Goal: Contribute content

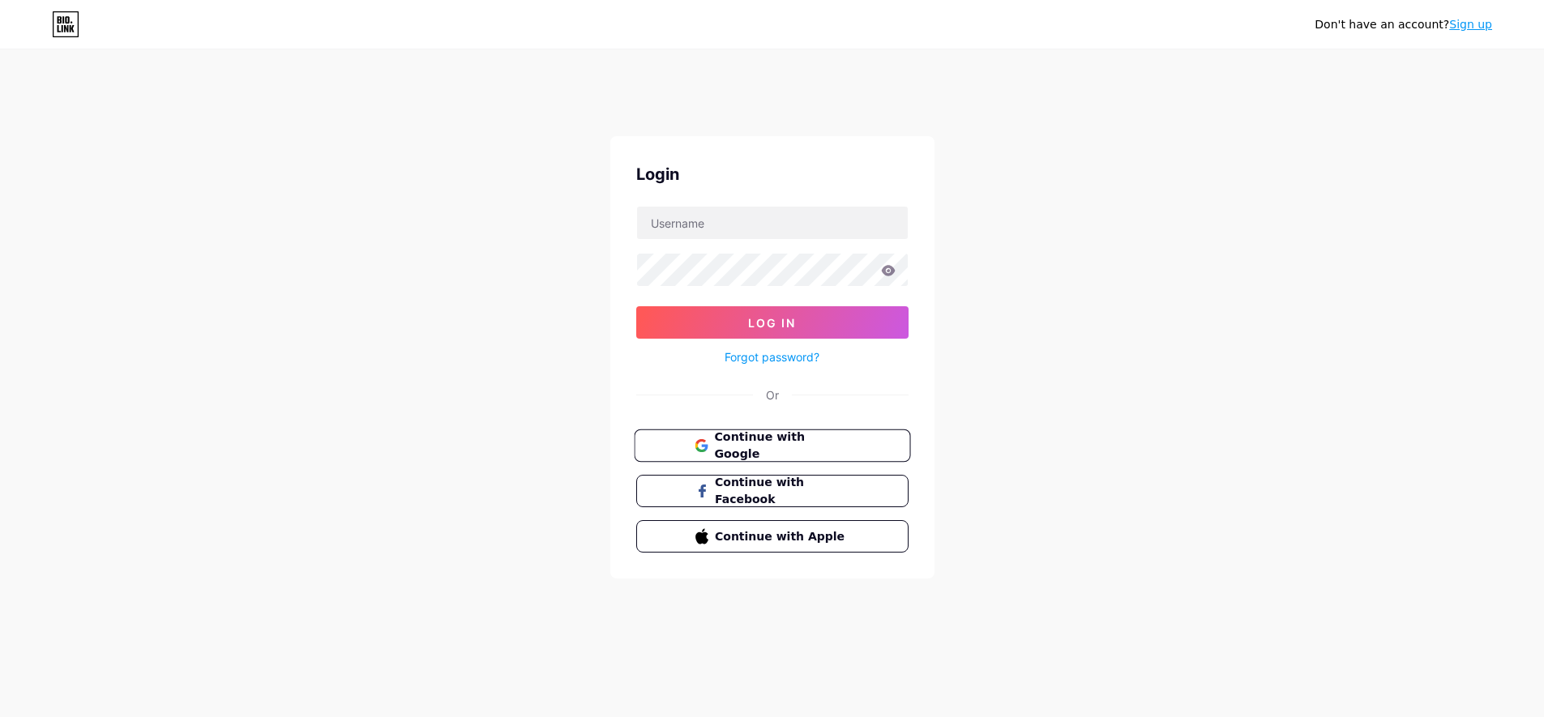
click at [734, 439] on span "Continue with Google" at bounding box center [781, 446] width 135 height 35
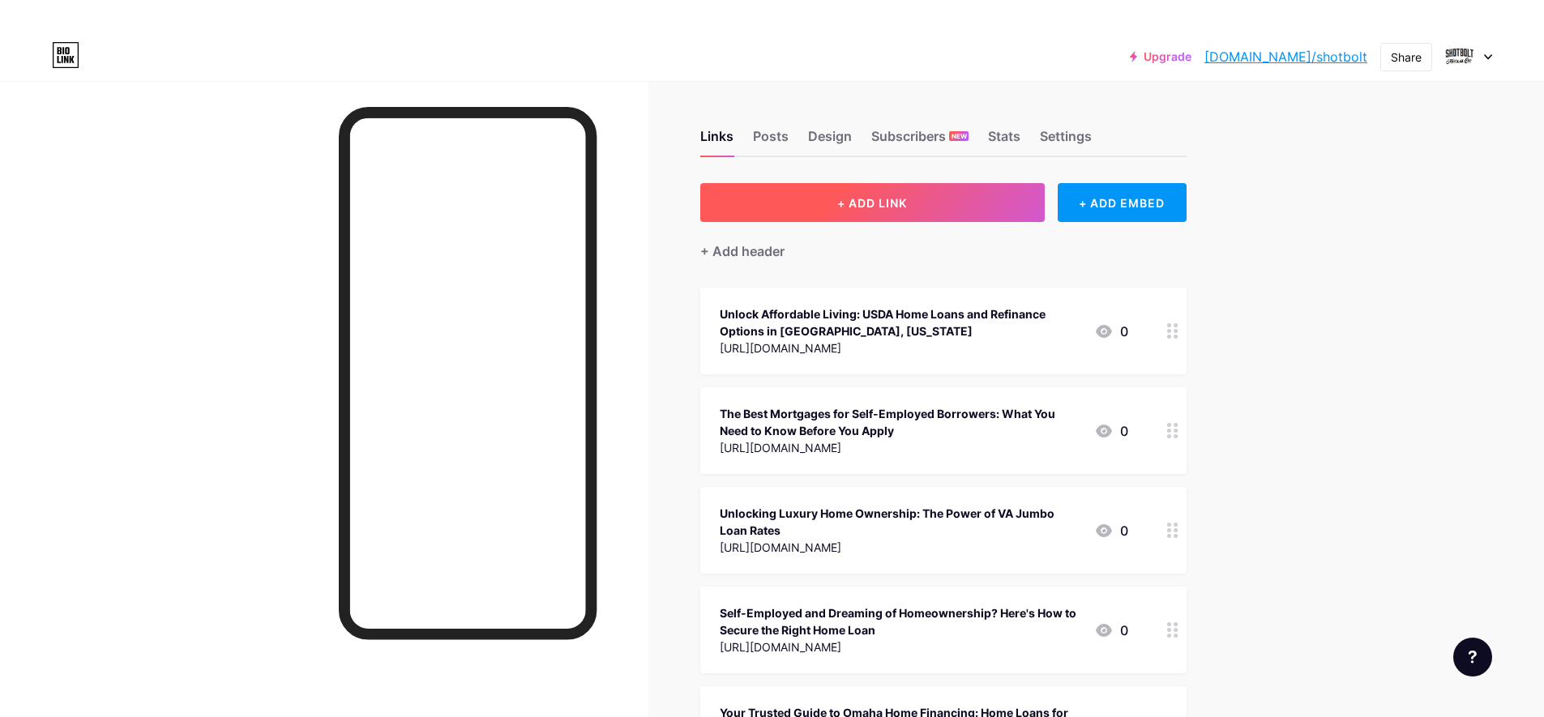
click at [844, 206] on span "+ ADD LINK" at bounding box center [872, 203] width 70 height 14
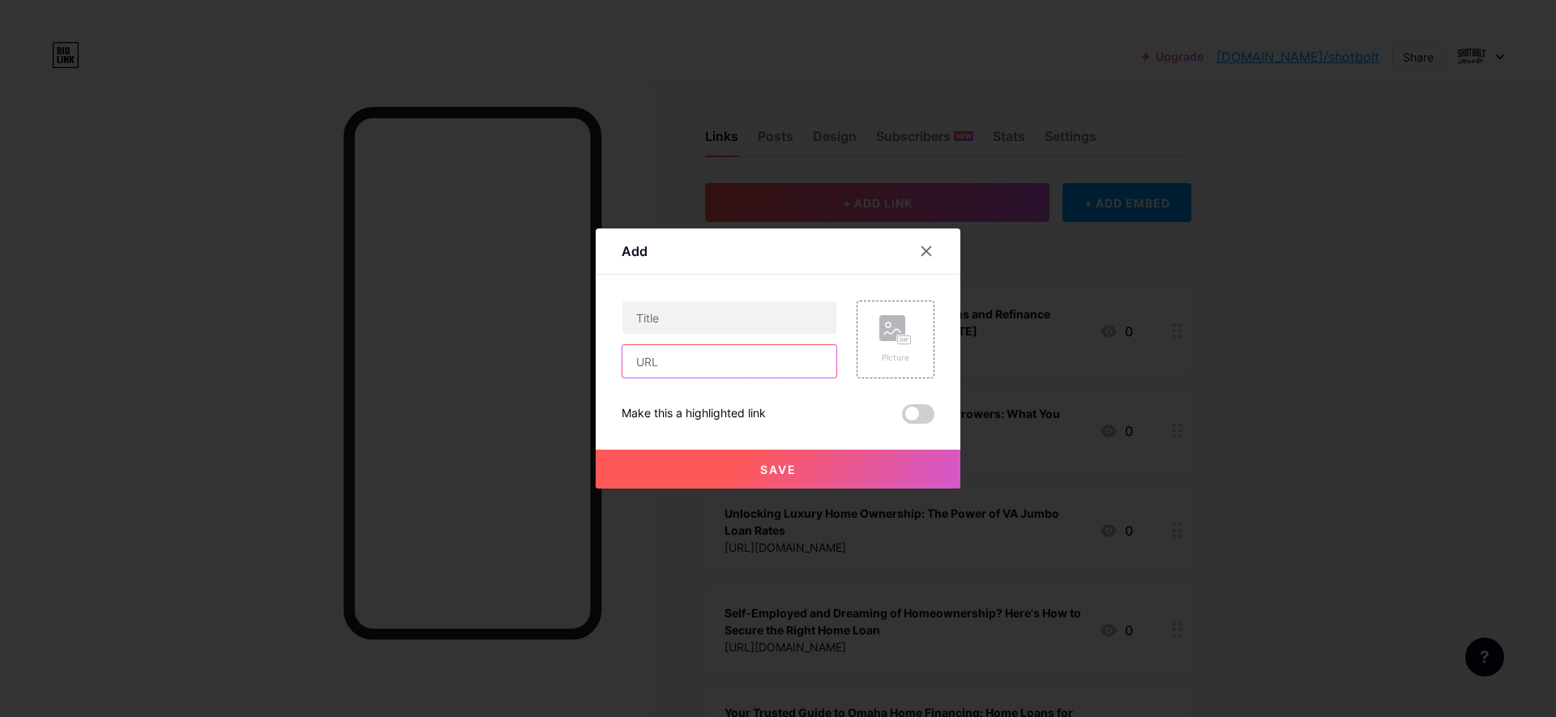
click at [723, 368] on input "text" at bounding box center [729, 361] width 214 height 32
paste input "https://shotbolt-mortgage-corp.hashnode.dev/finding-the-right-mortgage-broker-i…"
type input "https://shotbolt-mortgage-corp.hashnode.dev/finding-the-right-mortgage-broker-i…"
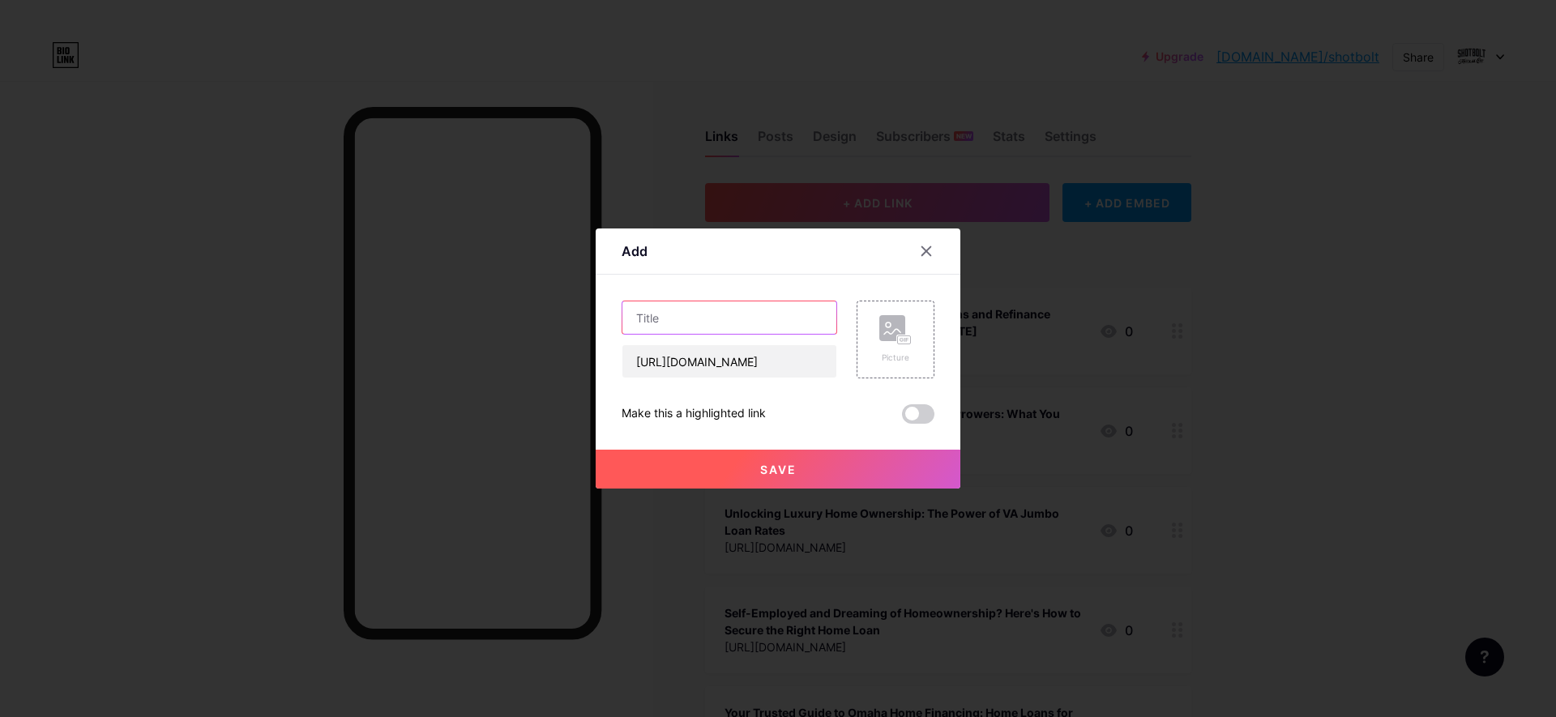
click at [673, 329] on input "text" at bounding box center [729, 318] width 214 height 32
paste input "Finding the Right Mortgage Broker in Omaha"
type input "Finding the Right Mortgage Broker in Omaha"
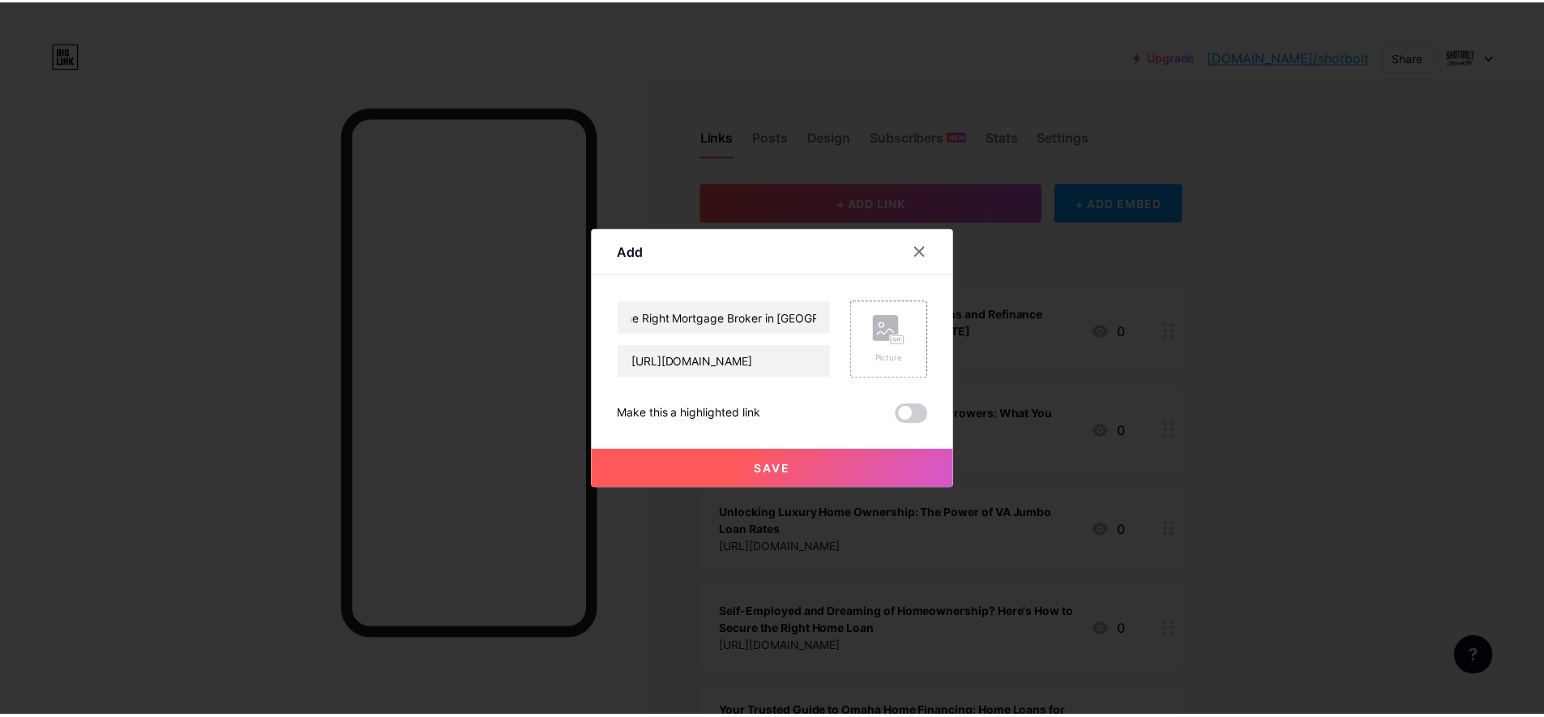
scroll to position [0, 0]
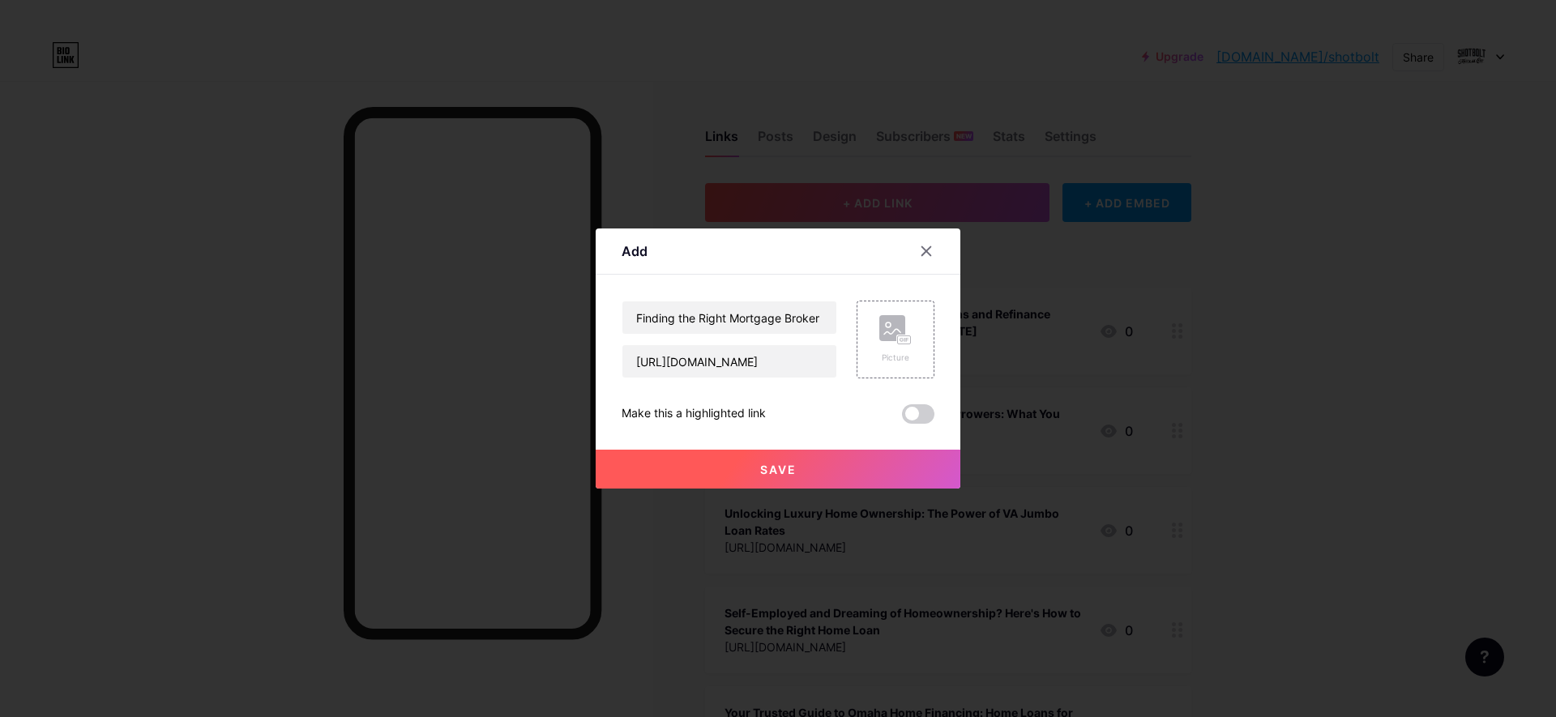
click at [815, 463] on button "Save" at bounding box center [778, 469] width 365 height 39
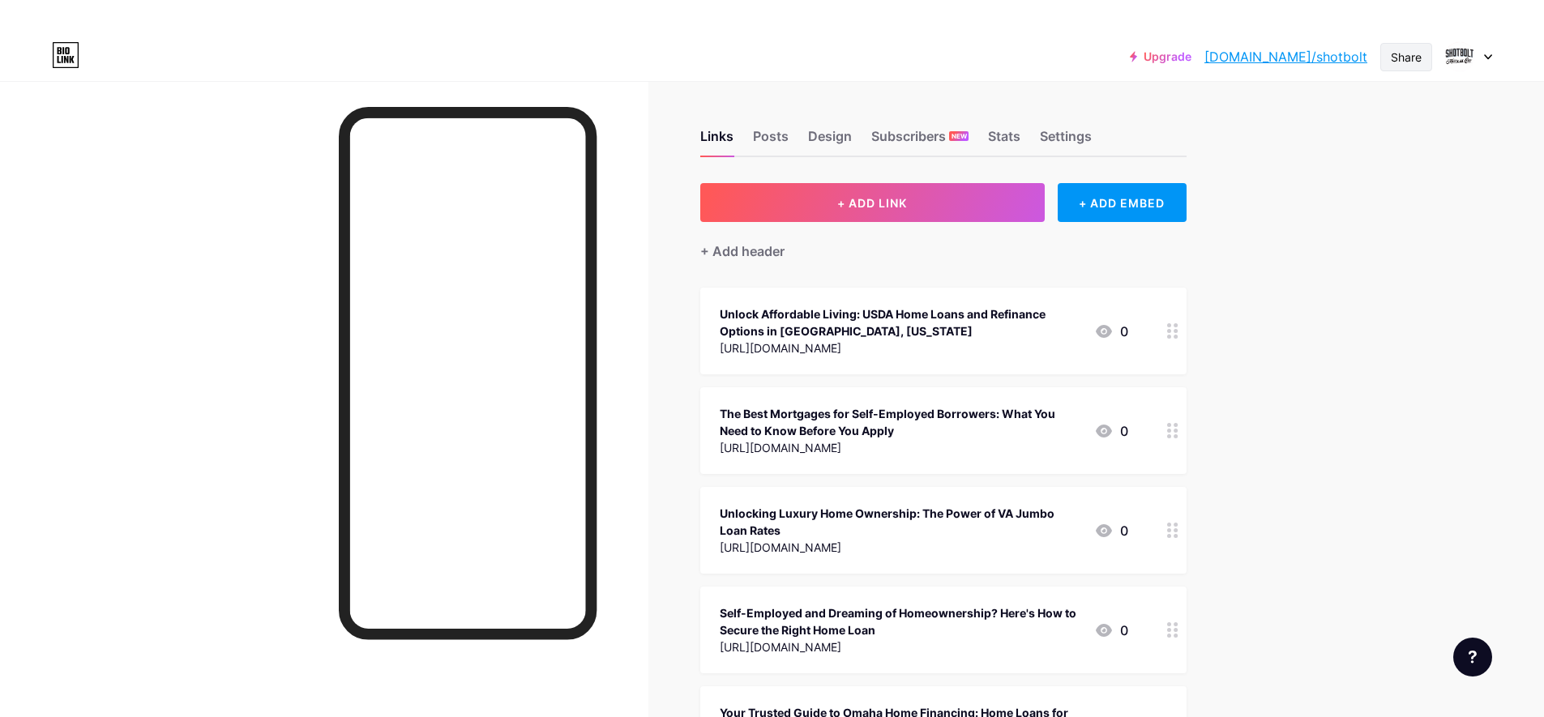
click at [1395, 56] on div "Share" at bounding box center [1406, 57] width 31 height 17
click at [1282, 117] on div "Copy link" at bounding box center [1272, 115] width 60 height 19
